Goal: Task Accomplishment & Management: Use online tool/utility

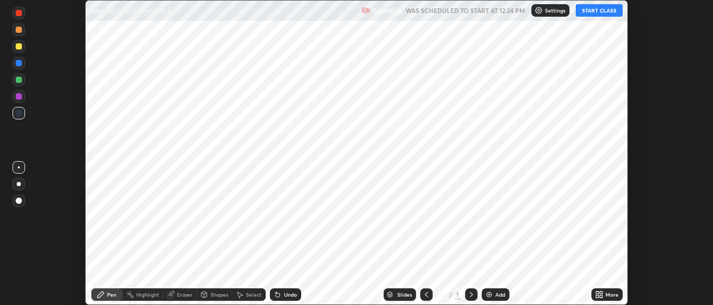
scroll to position [305, 713]
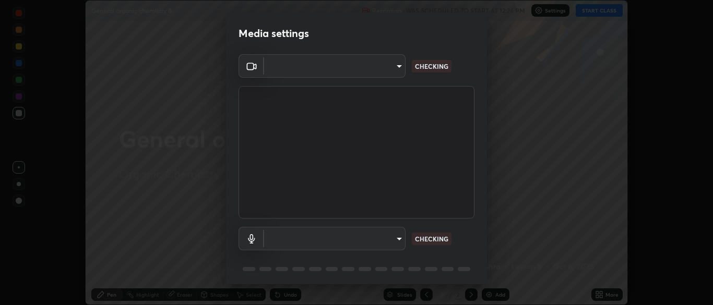
click at [363, 243] on body "Erase all General organic chemistry 8 Recording WAS SCHEDULED TO START AT 12:24…" at bounding box center [356, 152] width 713 height 305
type input "34e31713075c762eaf549acf7f79ea8c82e7b285c8b1d47eb74ddb9ef0427e79"
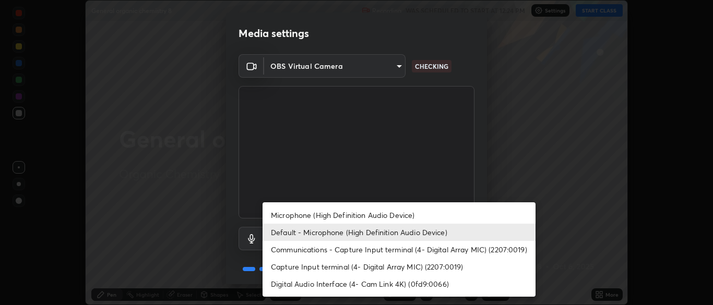
click at [350, 216] on li "Microphone (High Definition Audio Device)" at bounding box center [399, 215] width 273 height 17
type input "a51cd70dd5b072eb16381c70b122b1b6146e2395c754708df2d878bacbfa8082"
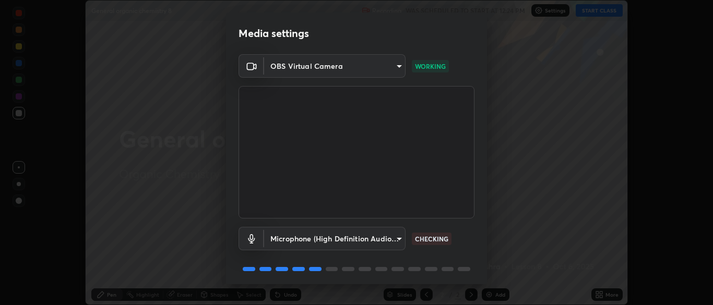
scroll to position [37, 0]
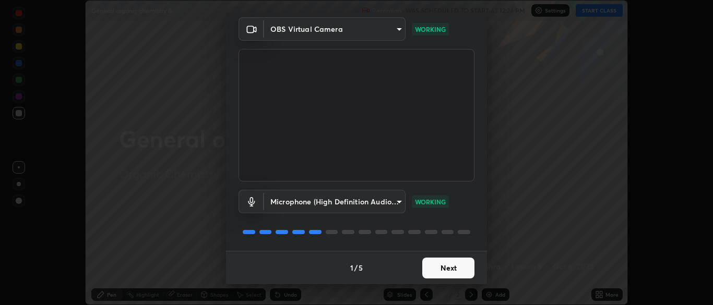
click at [450, 268] on button "Next" at bounding box center [448, 268] width 52 height 21
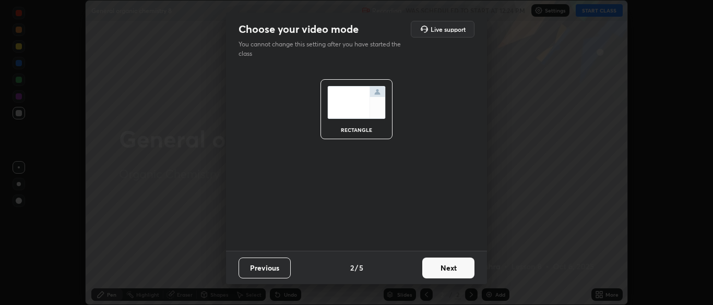
click at [460, 270] on button "Next" at bounding box center [448, 268] width 52 height 21
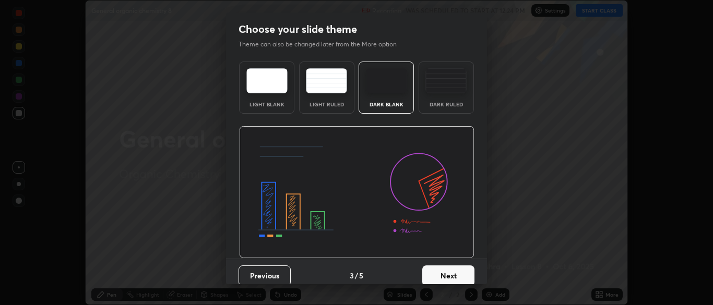
click at [466, 274] on button "Next" at bounding box center [448, 276] width 52 height 21
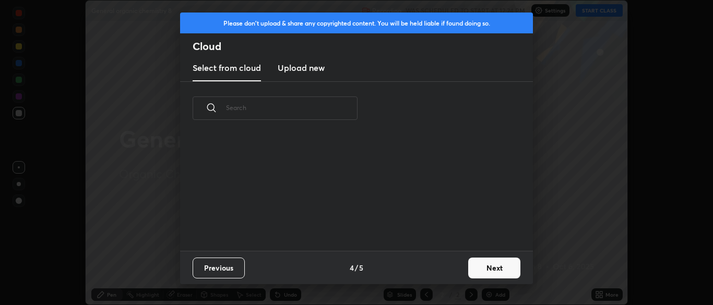
click at [488, 268] on button "Next" at bounding box center [494, 268] width 52 height 21
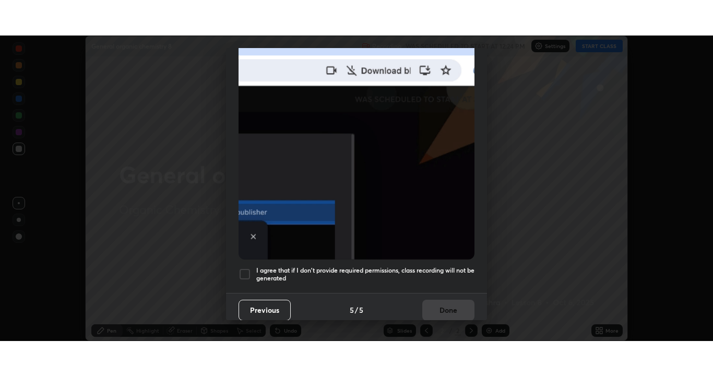
scroll to position [250, 0]
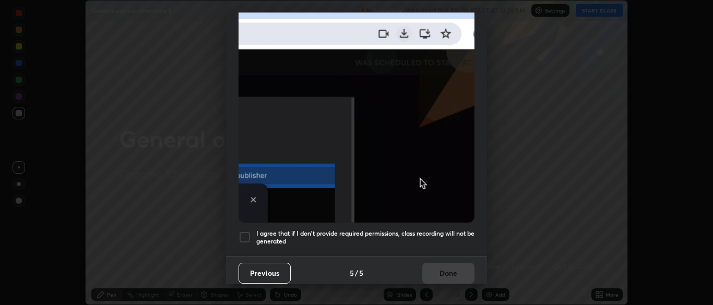
click at [435, 231] on h5 "I agree that if I don't provide required permissions, class recording will not …" at bounding box center [365, 238] width 218 height 16
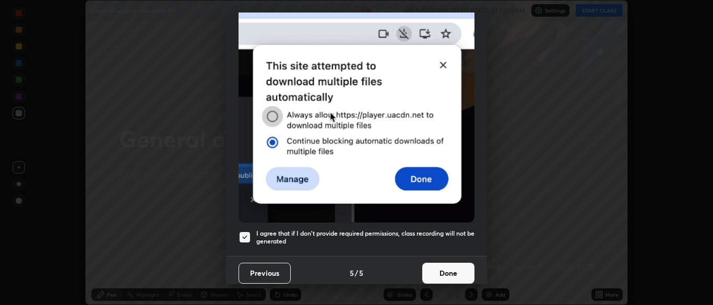
click at [454, 271] on button "Done" at bounding box center [448, 273] width 52 height 21
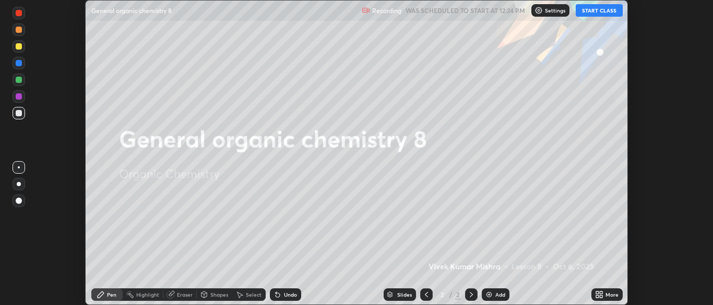
click at [598, 6] on button "START CLASS" at bounding box center [599, 10] width 47 height 13
click at [605, 296] on div "More" at bounding box center [607, 295] width 31 height 13
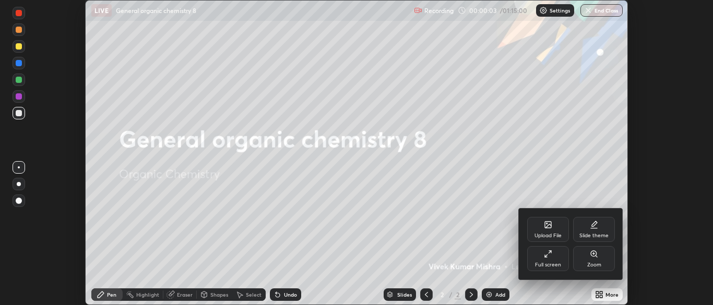
click at [551, 261] on div "Full screen" at bounding box center [548, 258] width 42 height 25
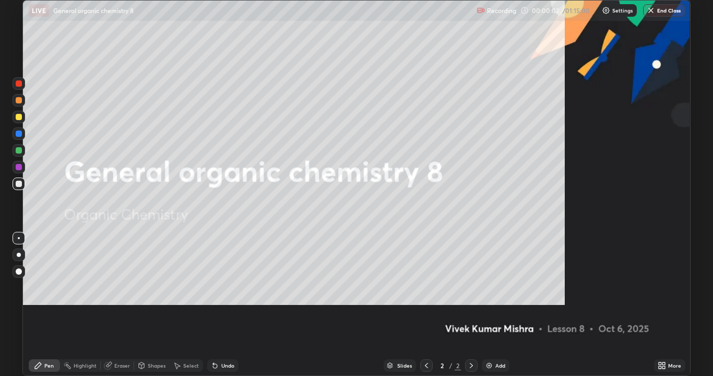
scroll to position [376, 713]
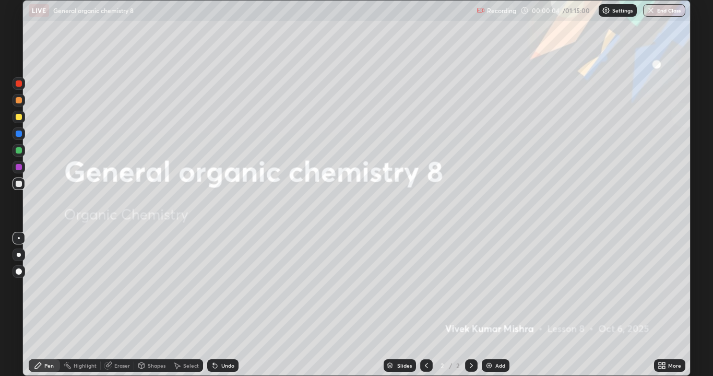
click at [668, 305] on div "More" at bounding box center [674, 365] width 13 height 5
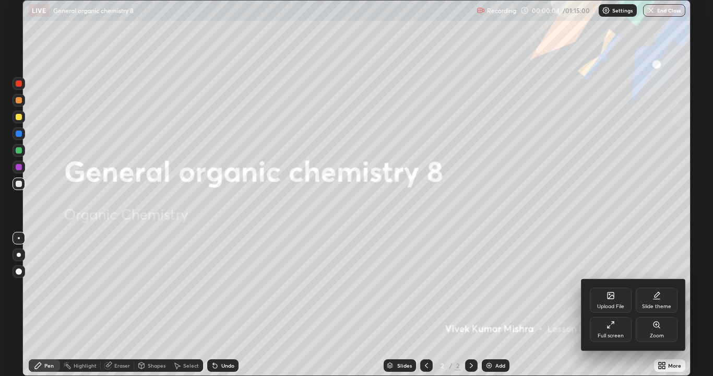
click at [657, 295] on icon at bounding box center [657, 294] width 5 height 5
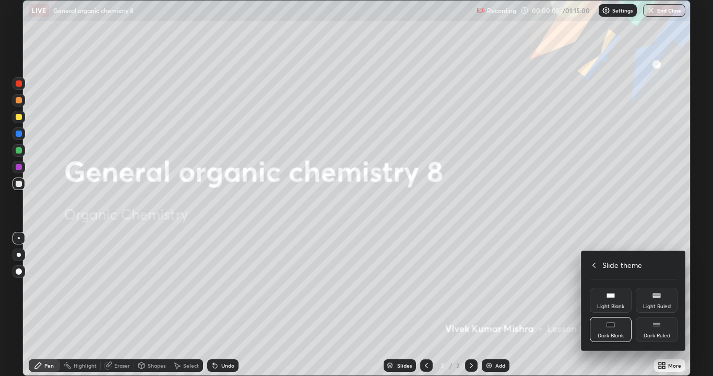
click at [660, 305] on icon at bounding box center [657, 325] width 8 height 8
click at [594, 265] on icon at bounding box center [594, 265] width 8 height 8
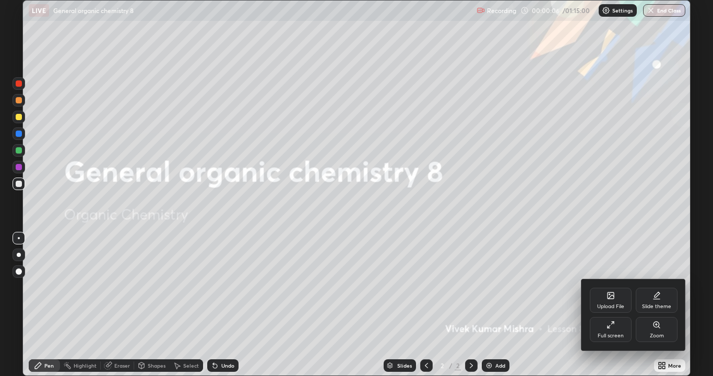
click at [533, 305] on div at bounding box center [356, 188] width 713 height 376
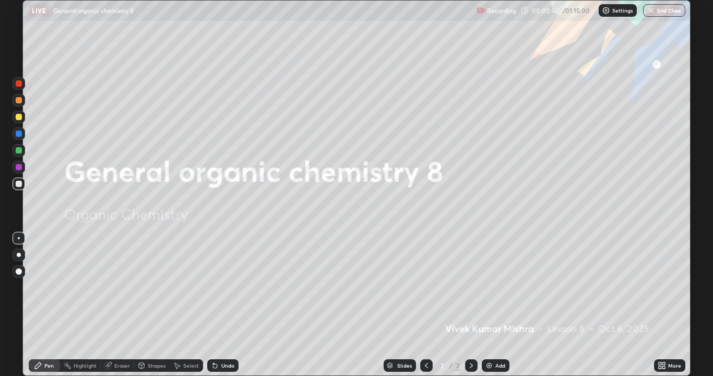
click at [497, 305] on div "Add" at bounding box center [500, 365] width 10 height 5
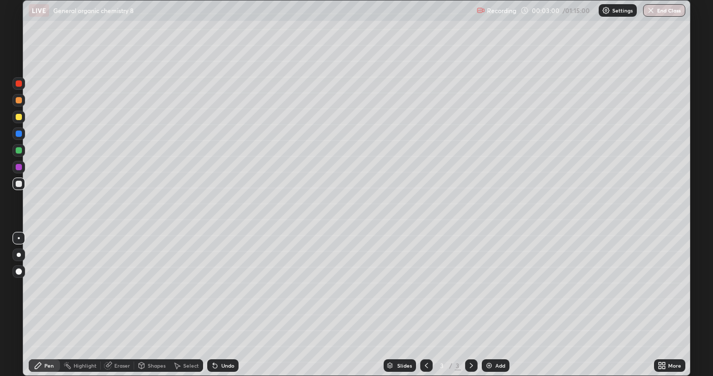
click at [222, 305] on div "Undo" at bounding box center [222, 365] width 31 height 13
click at [16, 131] on div at bounding box center [19, 133] width 13 height 13
click at [21, 119] on div at bounding box center [19, 117] width 6 height 6
click at [221, 305] on div "Undo" at bounding box center [227, 365] width 13 height 5
click at [220, 305] on div "Undo" at bounding box center [222, 365] width 31 height 13
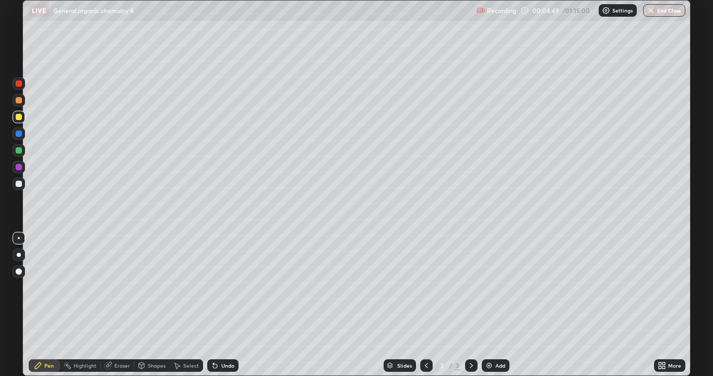
click at [219, 305] on div "Undo" at bounding box center [222, 365] width 31 height 13
click at [19, 183] on div at bounding box center [19, 184] width 6 height 6
click at [495, 305] on div "Add" at bounding box center [500, 365] width 10 height 5
click at [18, 152] on div at bounding box center [19, 150] width 6 height 6
click at [18, 184] on div at bounding box center [19, 184] width 6 height 6
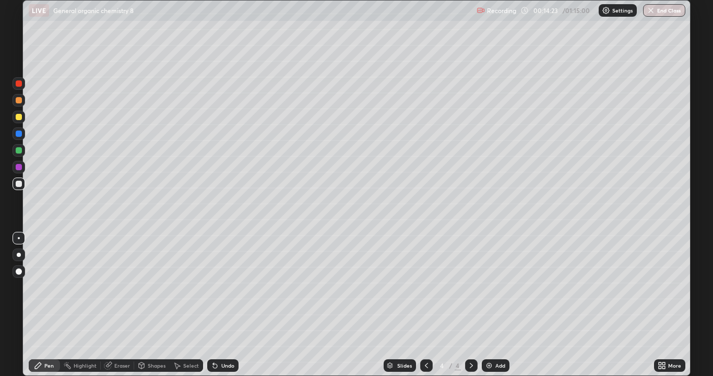
click at [224, 305] on div "Undo" at bounding box center [227, 365] width 13 height 5
click at [226, 305] on div "Undo" at bounding box center [227, 365] width 13 height 5
click at [226, 305] on div "Undo" at bounding box center [222, 365] width 31 height 13
click at [223, 305] on div "Undo" at bounding box center [222, 365] width 31 height 13
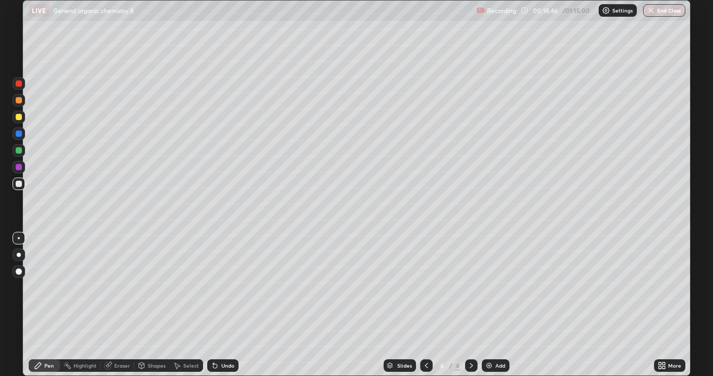
click at [495, 305] on div "Add" at bounding box center [500, 365] width 10 height 5
click at [215, 305] on div "Undo" at bounding box center [222, 365] width 31 height 13
click at [17, 85] on div at bounding box center [19, 83] width 6 height 6
click at [17, 151] on div at bounding box center [19, 150] width 6 height 6
click at [19, 168] on div at bounding box center [19, 167] width 6 height 6
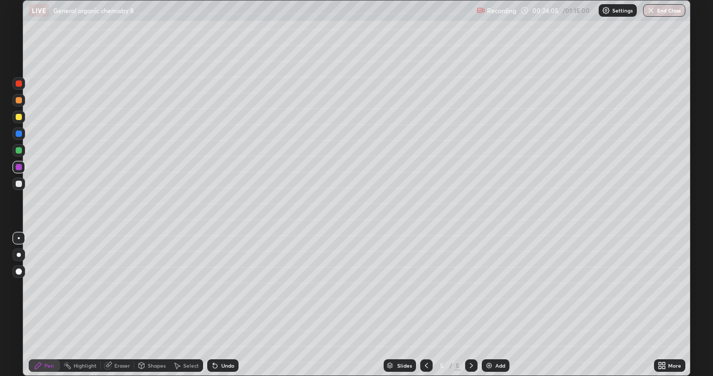
click at [186, 305] on div "Select" at bounding box center [186, 365] width 33 height 13
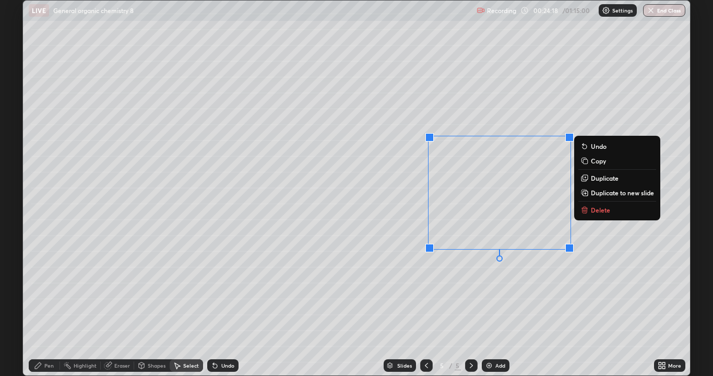
click at [622, 283] on div "0 ° Undo Copy Duplicate Duplicate to new slide Delete" at bounding box center [356, 188] width 667 height 375
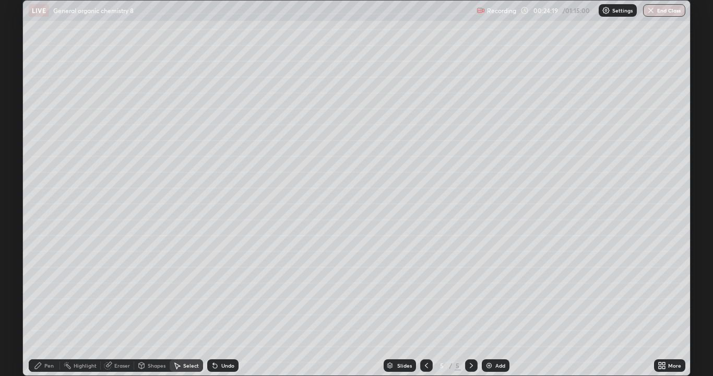
click at [44, 305] on div "Pen" at bounding box center [48, 365] width 9 height 5
click at [17, 183] on div at bounding box center [19, 184] width 6 height 6
click at [23, 166] on div at bounding box center [19, 167] width 13 height 13
click at [181, 305] on div "Select" at bounding box center [186, 365] width 33 height 13
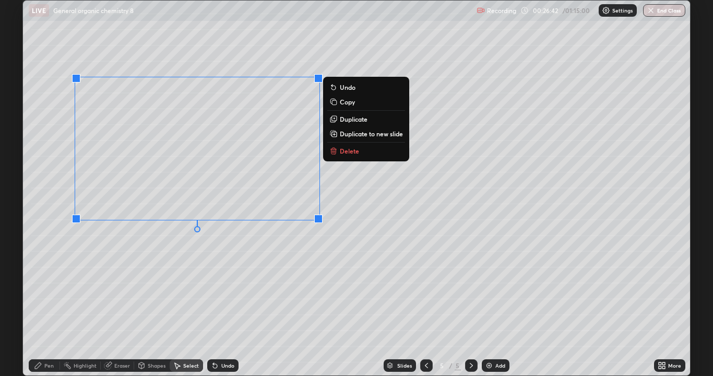
click at [302, 296] on div "0 ° Undo Copy Duplicate Duplicate to new slide Delete" at bounding box center [356, 188] width 667 height 375
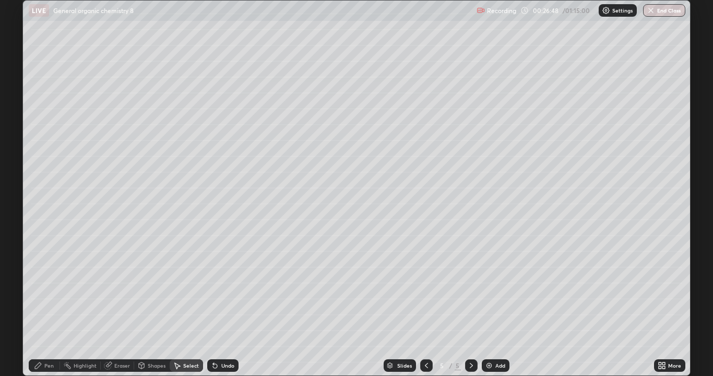
click at [39, 305] on icon at bounding box center [38, 365] width 6 height 6
click at [20, 183] on div at bounding box center [19, 184] width 6 height 6
click at [489, 305] on img at bounding box center [489, 365] width 8 height 8
click at [222, 305] on div "Undo" at bounding box center [227, 365] width 13 height 5
click at [229, 305] on div "Undo" at bounding box center [227, 365] width 13 height 5
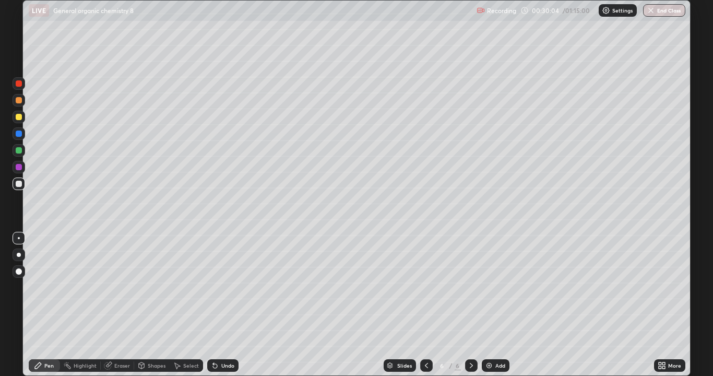
click at [229, 305] on div "Undo" at bounding box center [227, 365] width 13 height 5
click at [224, 305] on div "Undo" at bounding box center [222, 365] width 31 height 13
click at [17, 165] on div at bounding box center [19, 167] width 6 height 6
click at [496, 305] on div "Add" at bounding box center [500, 365] width 10 height 5
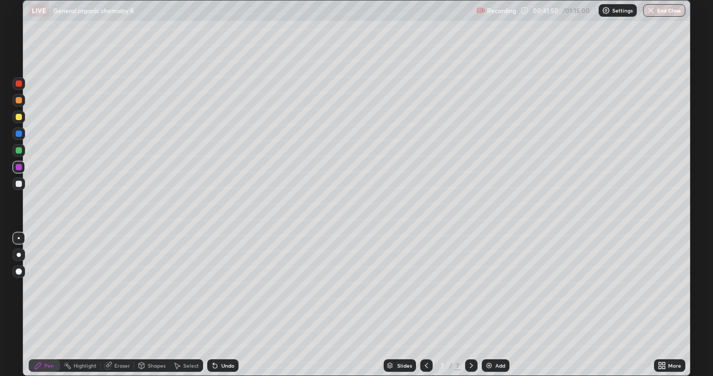
click at [430, 305] on div at bounding box center [426, 365] width 13 height 13
click at [500, 305] on div "Add" at bounding box center [500, 365] width 10 height 5
click at [430, 305] on div at bounding box center [426, 365] width 13 height 13
click at [496, 305] on div "Add" at bounding box center [500, 365] width 10 height 5
click at [19, 184] on div at bounding box center [19, 184] width 6 height 6
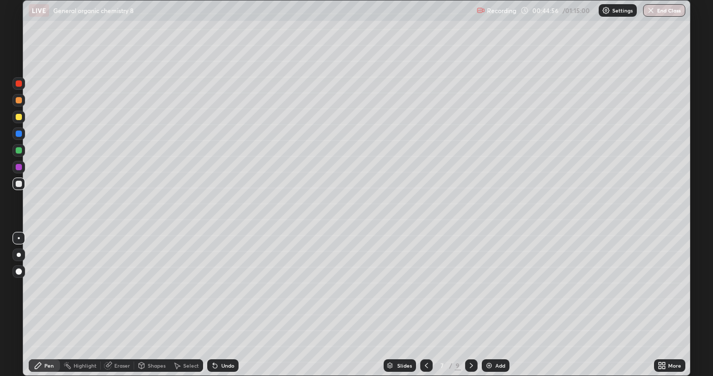
click at [219, 305] on div "Undo" at bounding box center [222, 365] width 31 height 13
click at [16, 115] on div at bounding box center [19, 117] width 6 height 6
click at [17, 182] on div at bounding box center [19, 184] width 6 height 6
click at [20, 168] on div at bounding box center [19, 167] width 6 height 6
click at [14, 136] on div at bounding box center [19, 133] width 13 height 13
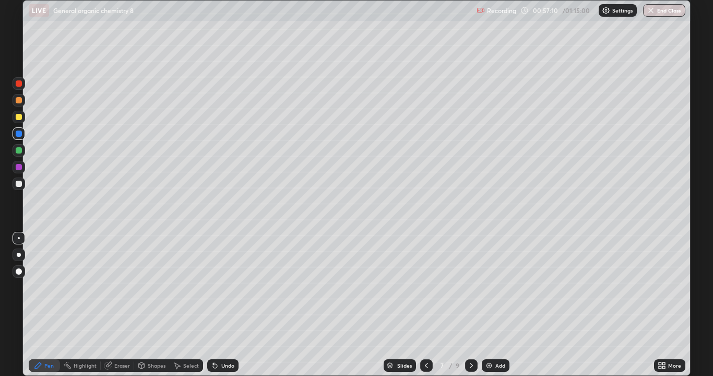
click at [497, 305] on div "Add" at bounding box center [500, 365] width 10 height 5
click at [17, 84] on div at bounding box center [19, 83] width 6 height 6
click at [21, 185] on div at bounding box center [19, 184] width 6 height 6
click at [224, 305] on div "Undo" at bounding box center [227, 365] width 13 height 5
click at [655, 12] on button "End Class" at bounding box center [664, 10] width 42 height 13
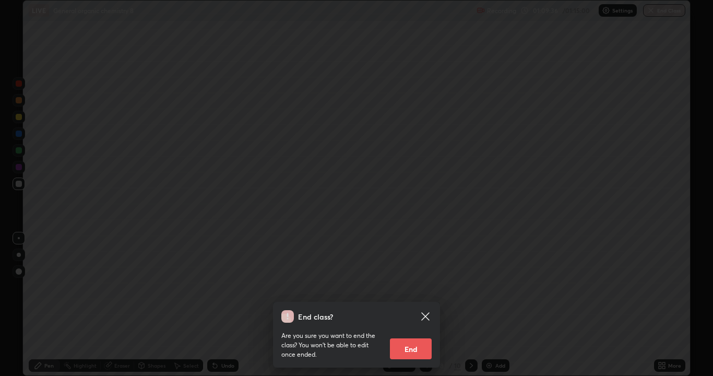
click at [416, 305] on button "End" at bounding box center [411, 348] width 42 height 21
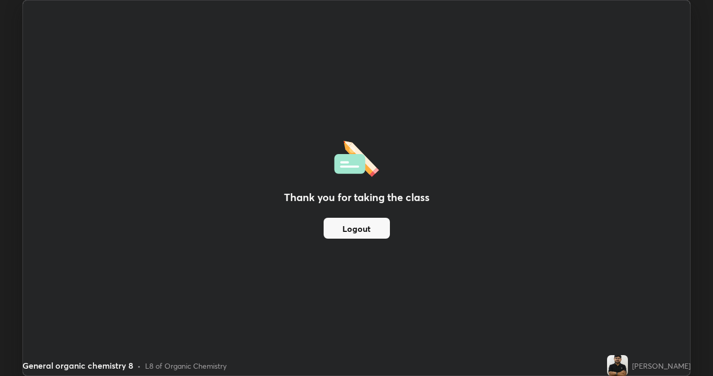
click at [376, 228] on button "Logout" at bounding box center [357, 228] width 66 height 21
